Goal: Use online tool/utility: Utilize a website feature to perform a specific function

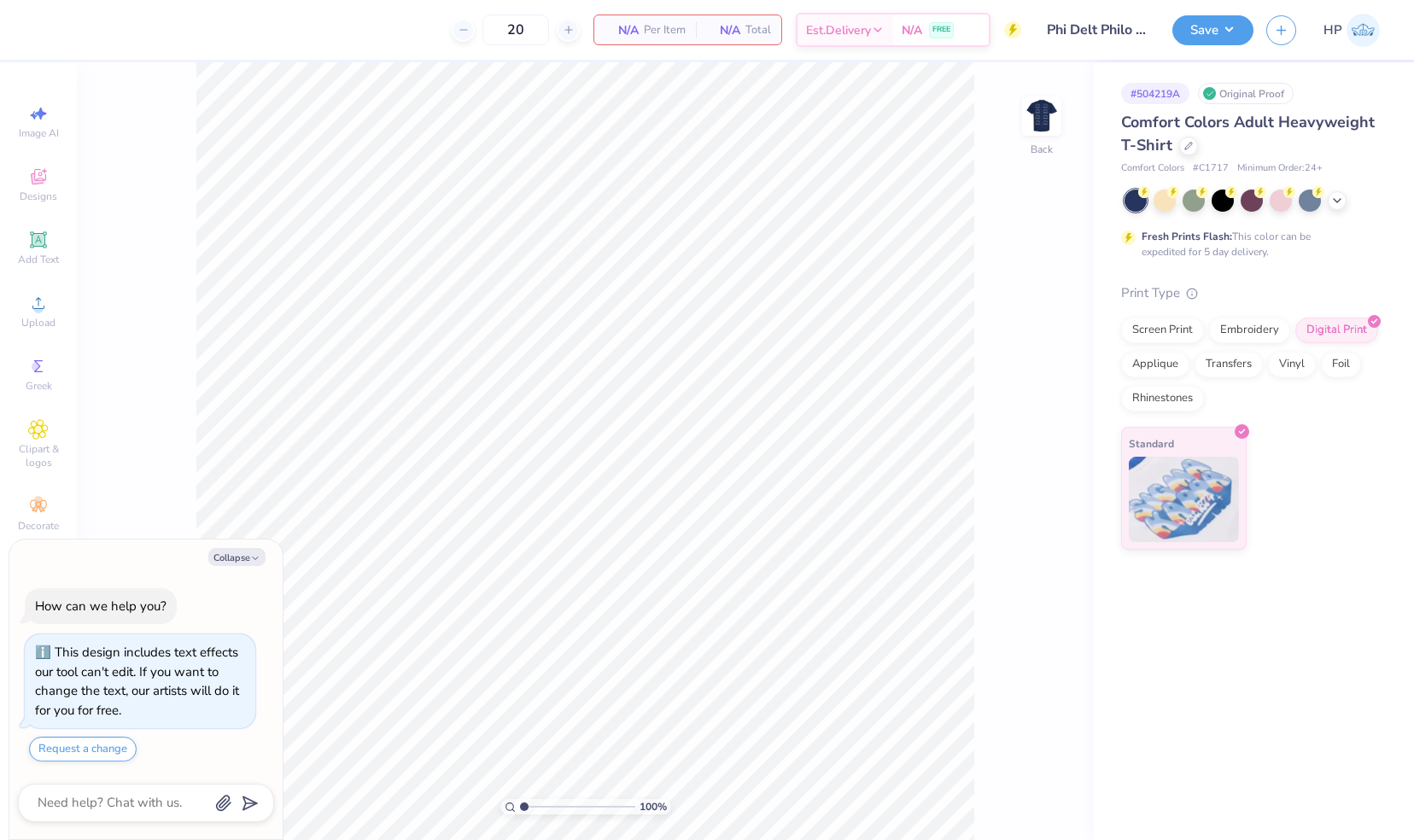
type textarea "x"
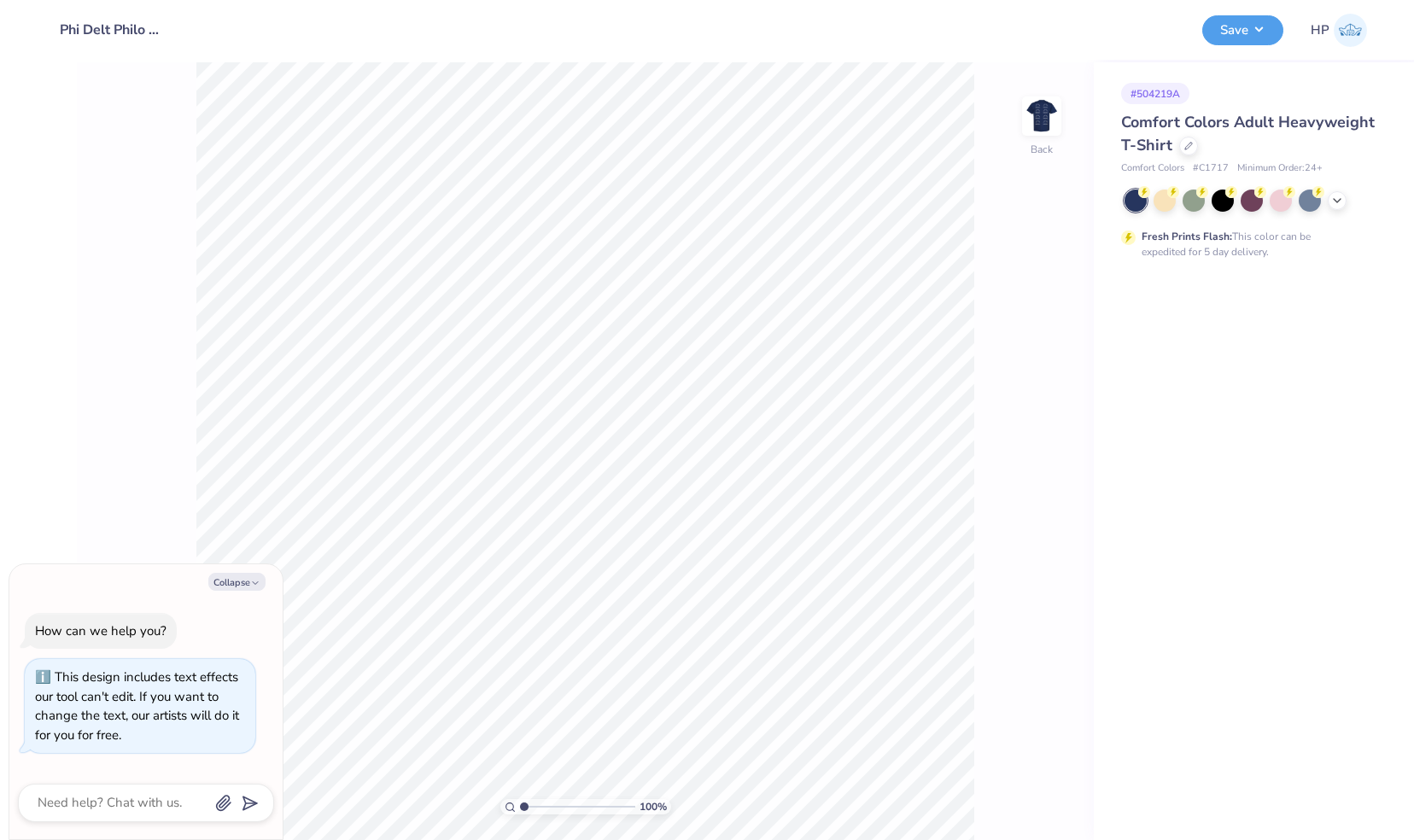
type textarea "x"
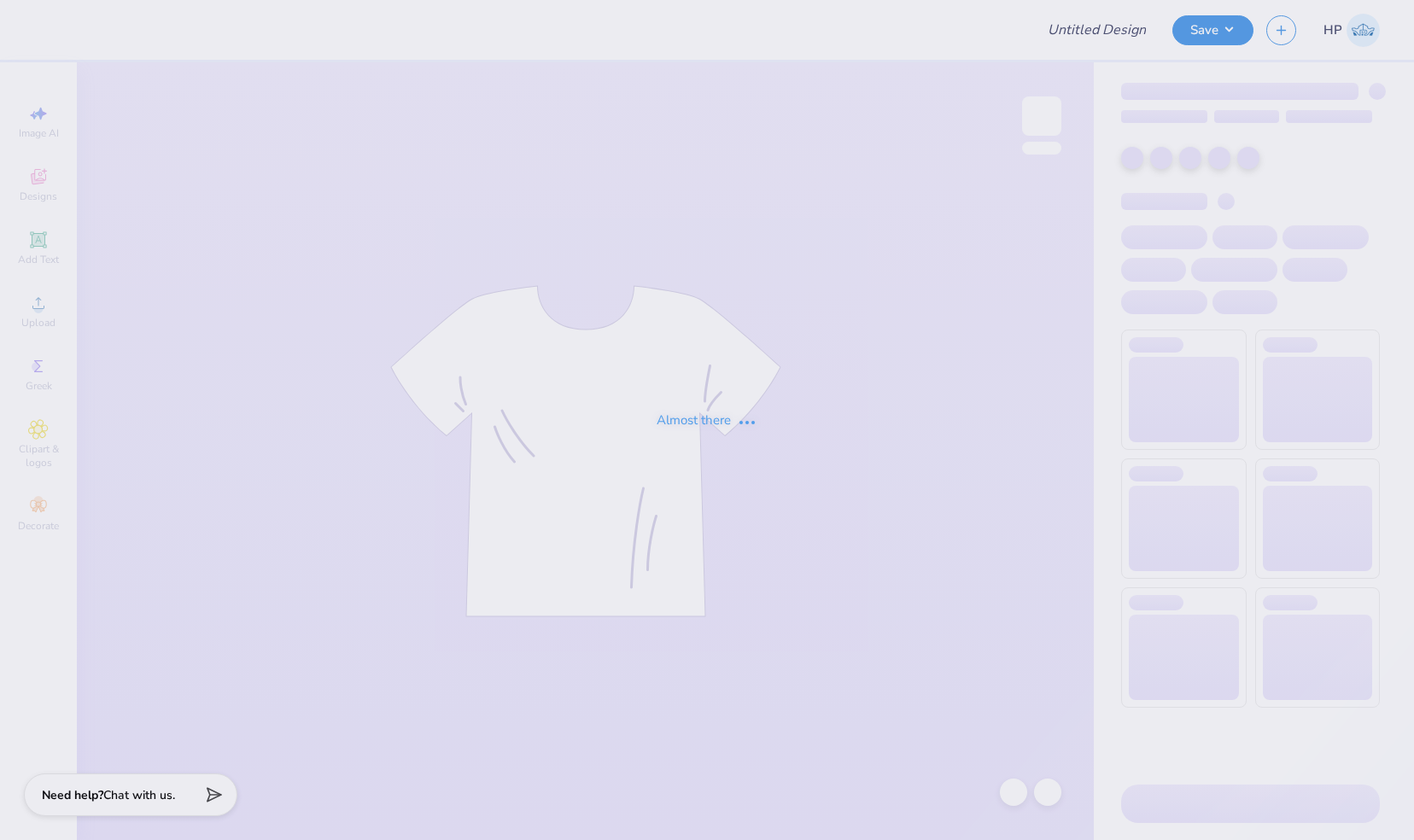
type input "Phi Delt Philo V2"
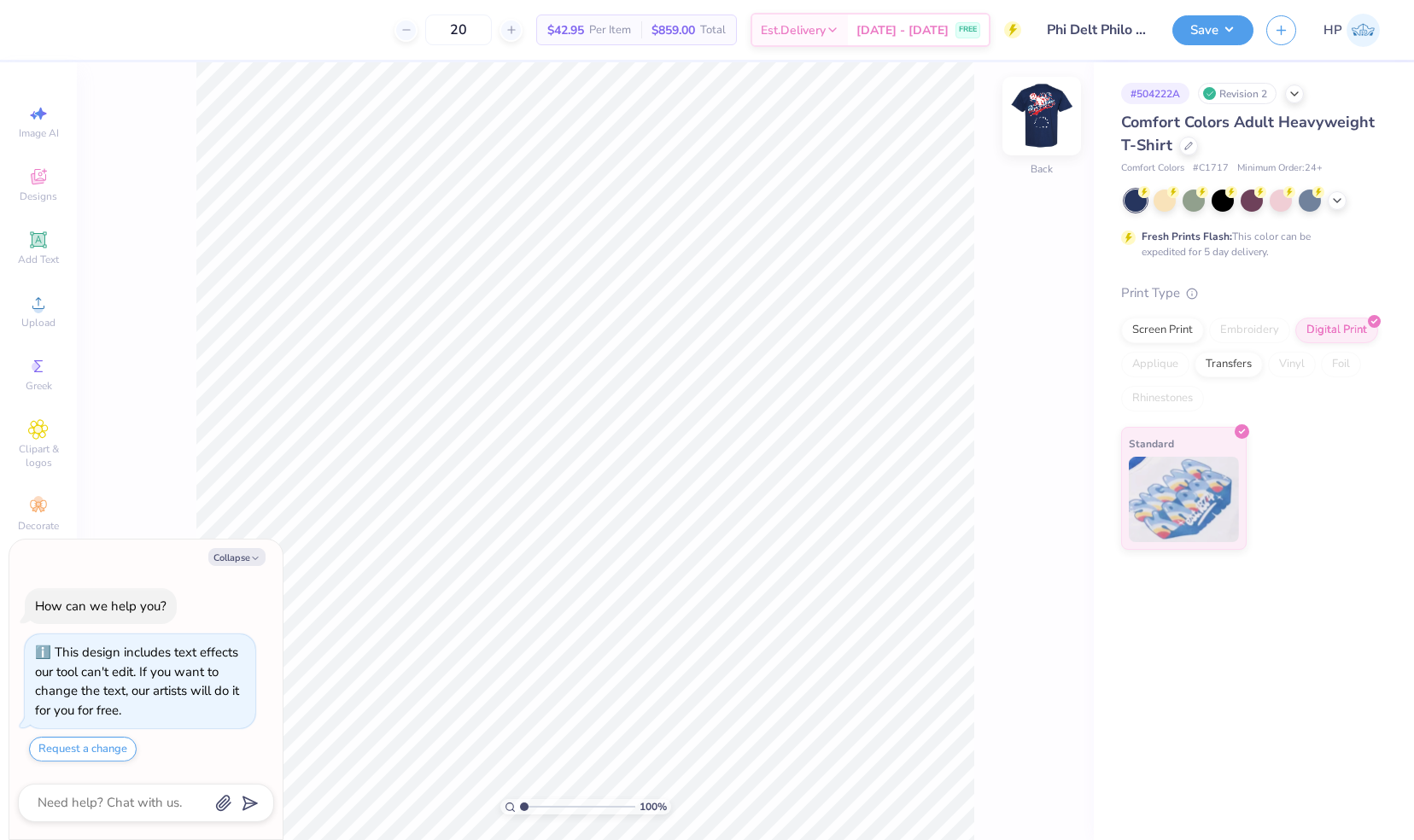
click at [1039, 116] on img at bounding box center [1041, 116] width 68 height 68
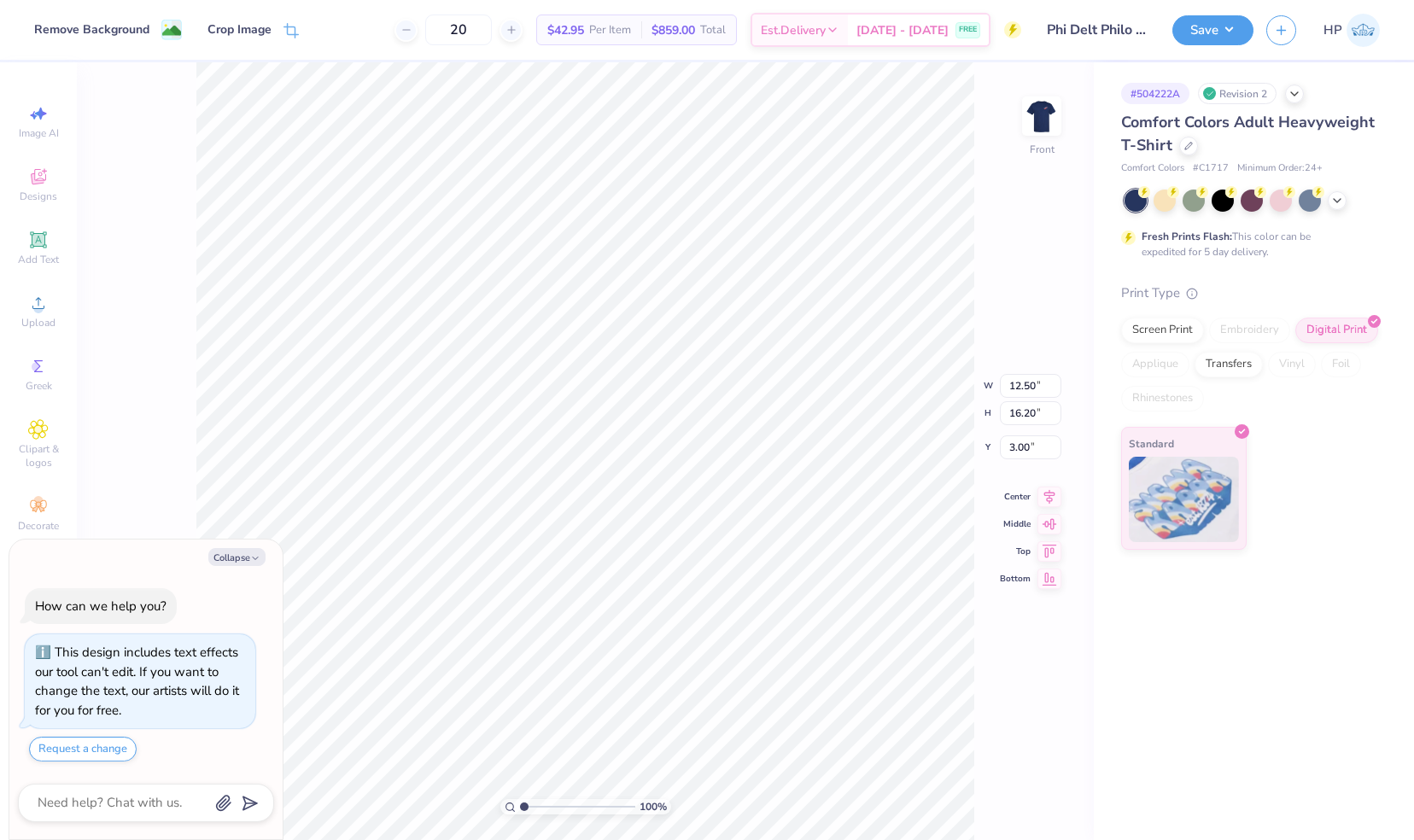
type textarea "x"
type input "3.61"
click at [1014, 784] on icon at bounding box center [1013, 792] width 17 height 17
type textarea "x"
